Goal: Information Seeking & Learning: Learn about a topic

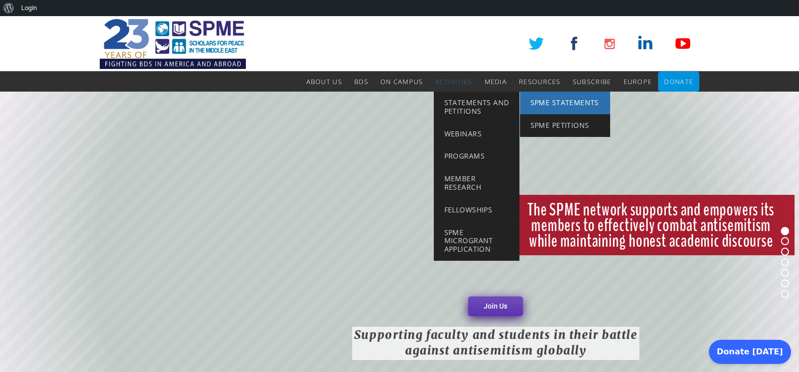
click at [571, 106] on span "SPME Statements" at bounding box center [564, 103] width 68 height 10
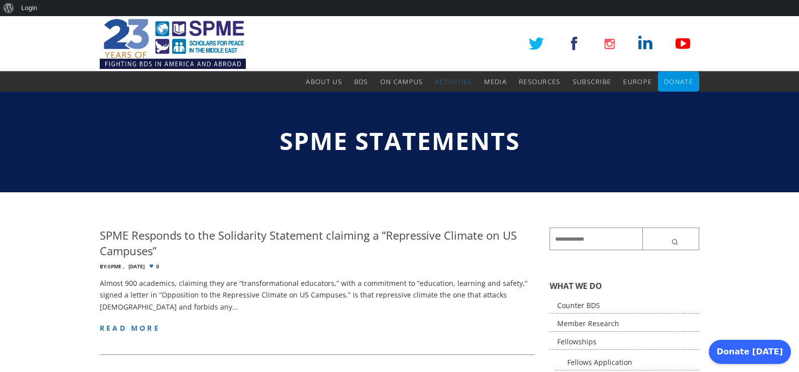
scroll to position [84, 0]
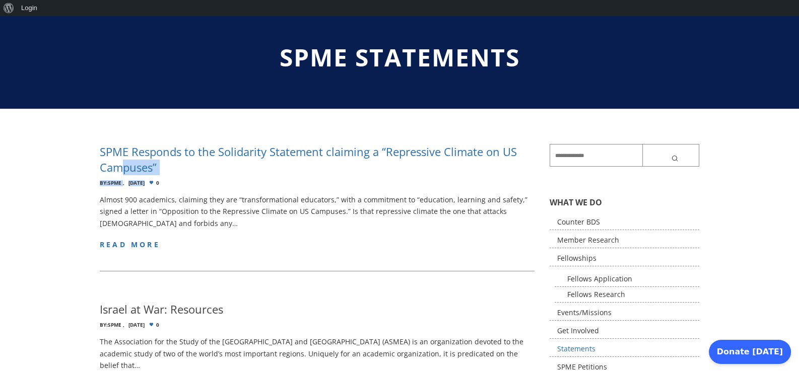
drag, startPoint x: 95, startPoint y: 148, endPoint x: 121, endPoint y: 161, distance: 29.3
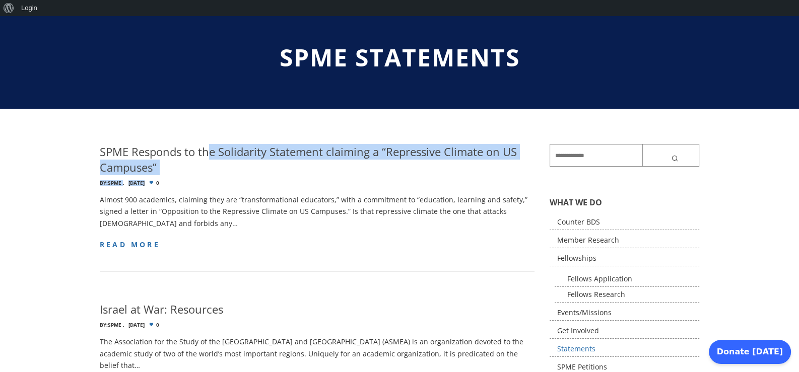
drag, startPoint x: 95, startPoint y: 153, endPoint x: 129, endPoint y: 140, distance: 36.8
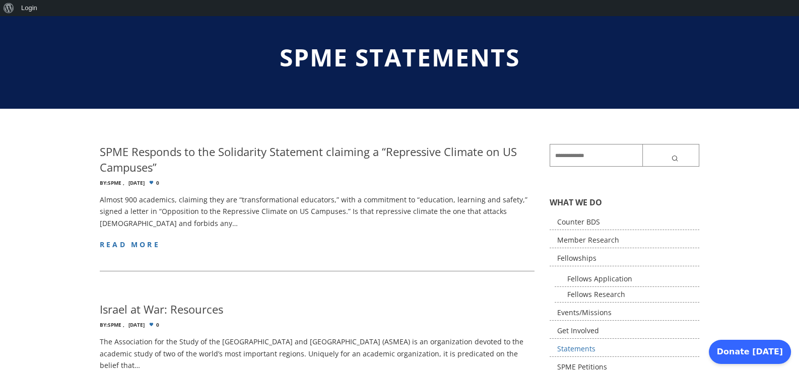
click at [145, 152] on h4 "SPME Responds to the Solidarity Statement claiming a “Repressive Climate on US …" at bounding box center [317, 159] width 435 height 31
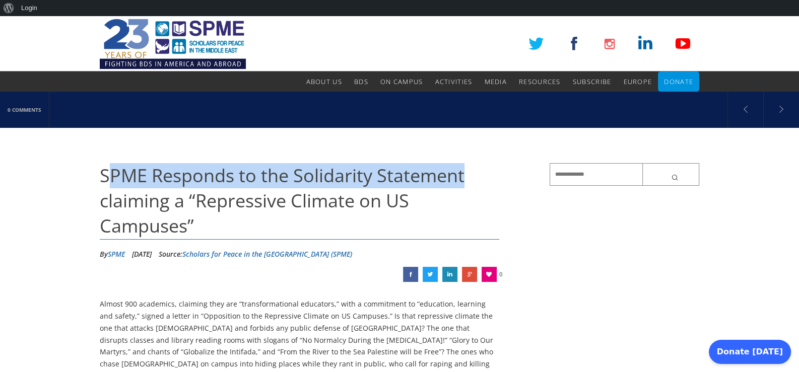
drag, startPoint x: 108, startPoint y: 176, endPoint x: 516, endPoint y: 172, distance: 407.4
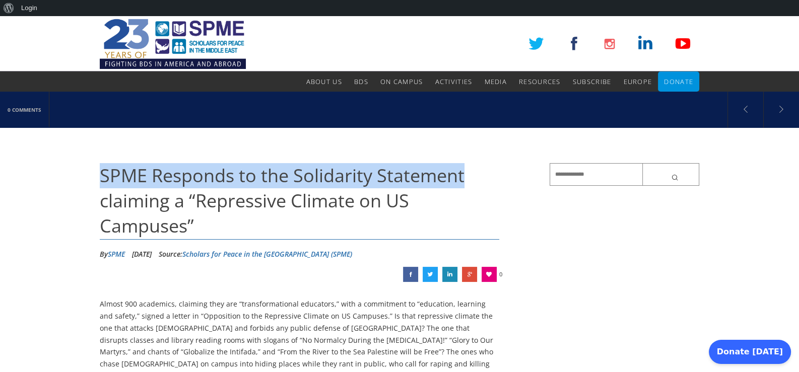
drag, startPoint x: 94, startPoint y: 171, endPoint x: 506, endPoint y: 176, distance: 411.9
copy span "SPME Responds to the Solidarity Statement"
click at [27, 10] on link "Login" at bounding box center [30, 8] width 24 height 16
